Goal: Check status: Check status

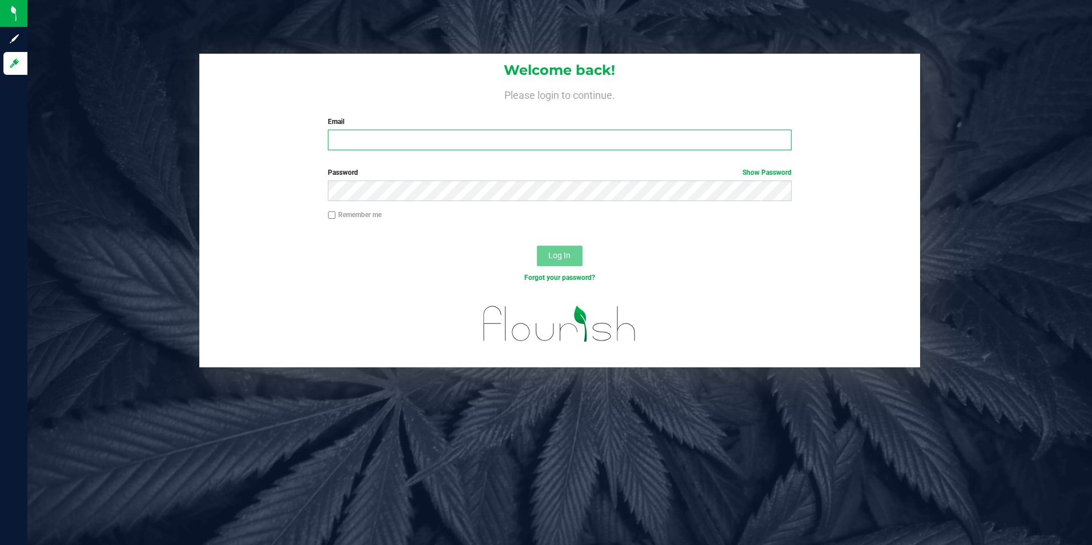
type input "[EMAIL_ADDRESS][DOMAIN_NAME]"
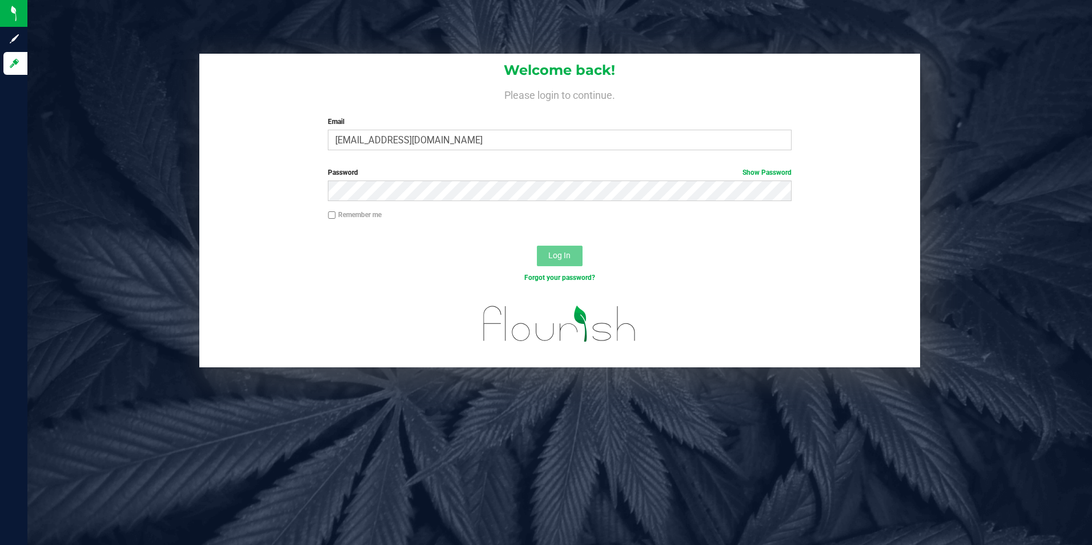
click at [564, 256] on span "Log In" at bounding box center [559, 255] width 22 height 9
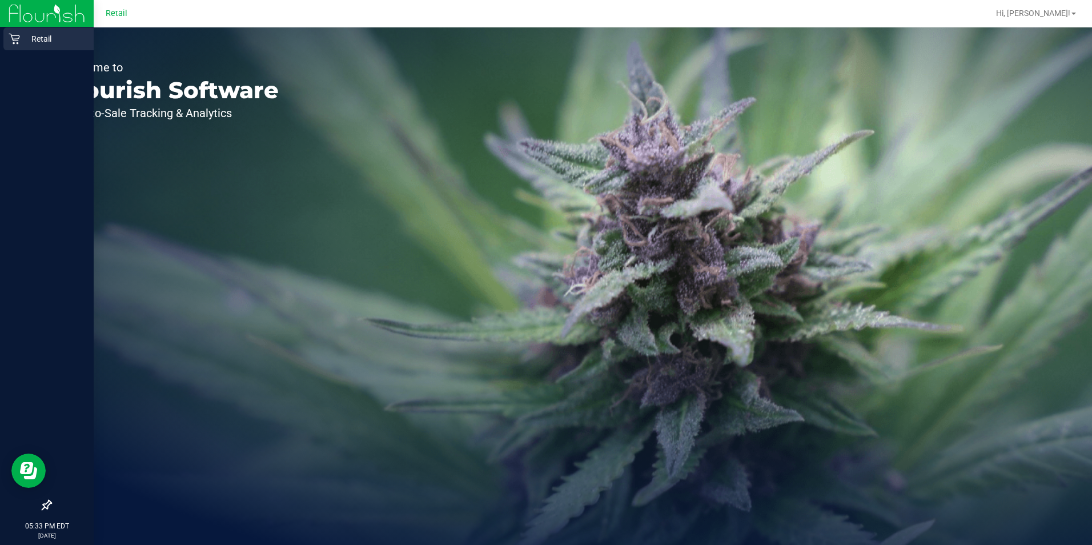
click at [13, 39] on icon at bounding box center [14, 39] width 11 height 11
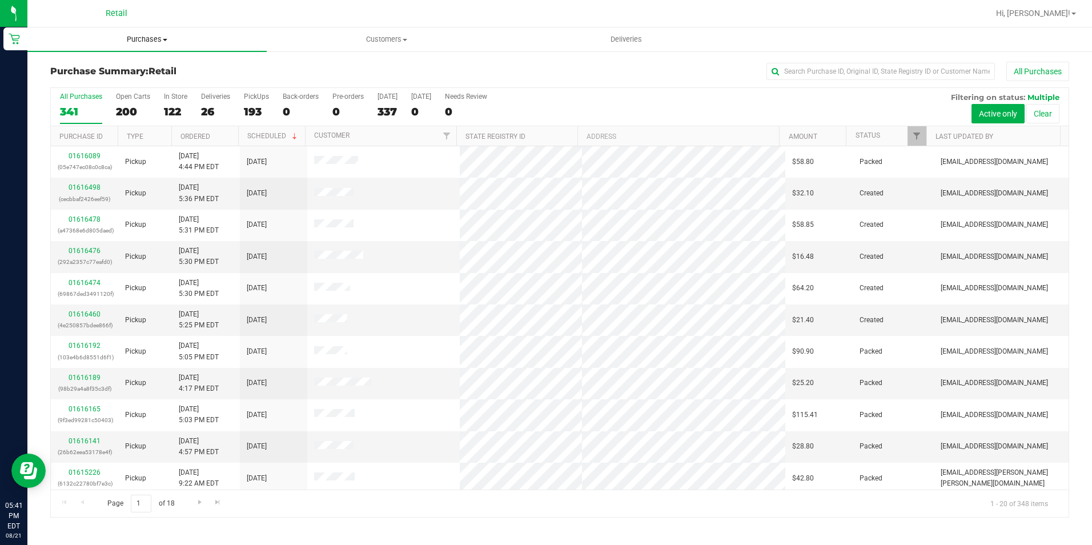
click at [136, 41] on span "Purchases" at bounding box center [146, 39] width 239 height 10
click at [101, 67] on span "Summary of purchases" at bounding box center [85, 69] width 117 height 10
click at [789, 70] on input "text" at bounding box center [880, 71] width 228 height 17
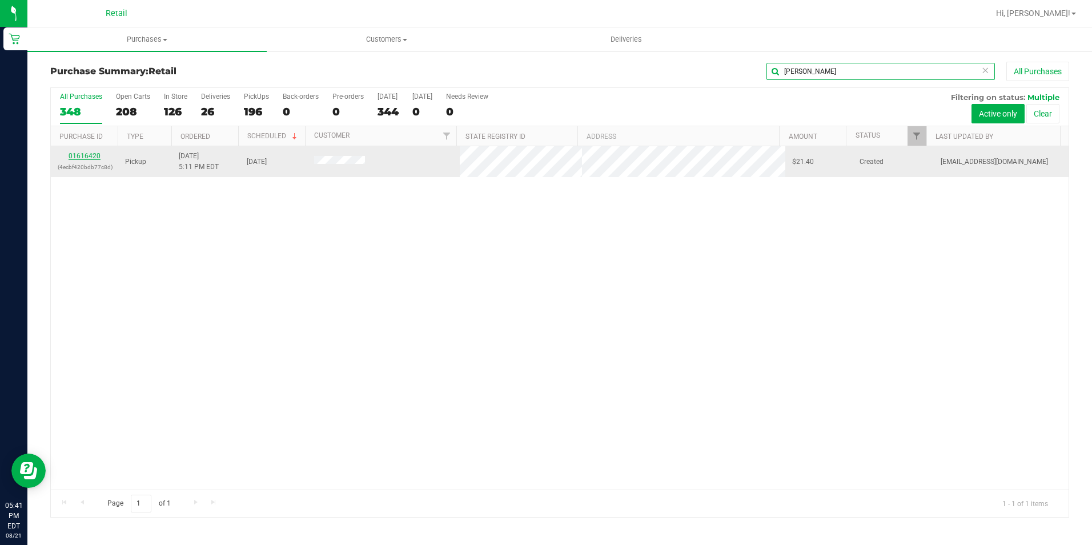
type input "[PERSON_NAME]"
click at [87, 152] on link "01616420" at bounding box center [85, 156] width 32 height 8
